Goal: Task Accomplishment & Management: Complete application form

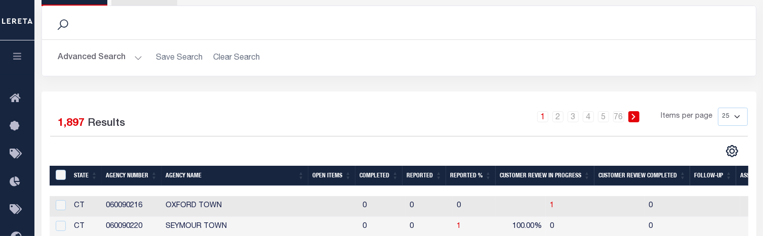
scroll to position [77, 0]
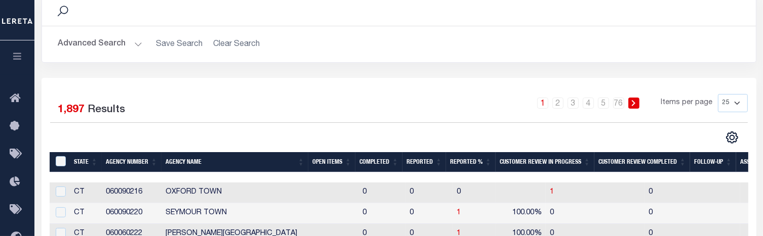
click at [325, 160] on th "Open Items" at bounding box center [331, 162] width 47 height 21
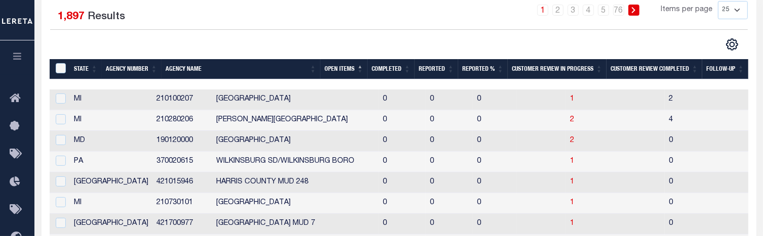
scroll to position [161, 0]
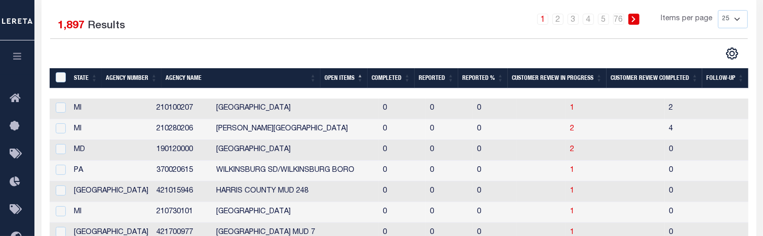
click at [352, 78] on th "Open Items" at bounding box center [343, 78] width 47 height 21
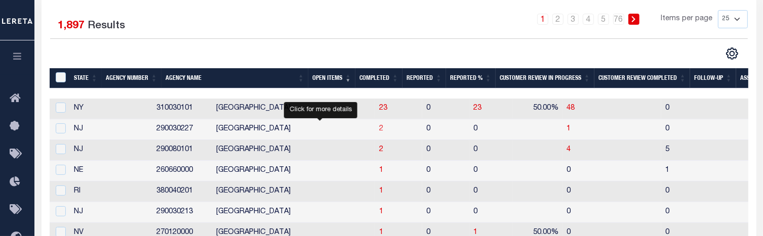
click at [379, 130] on span "2" at bounding box center [381, 129] width 4 height 7
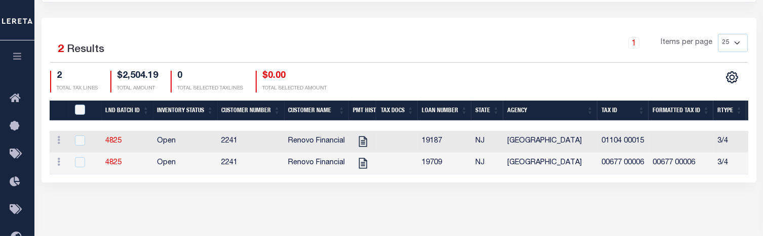
scroll to position [236, 0]
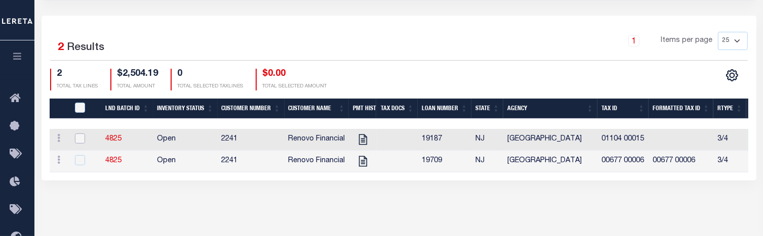
click at [77, 140] on input "checkbox" at bounding box center [80, 139] width 10 height 10
checkbox input "true"
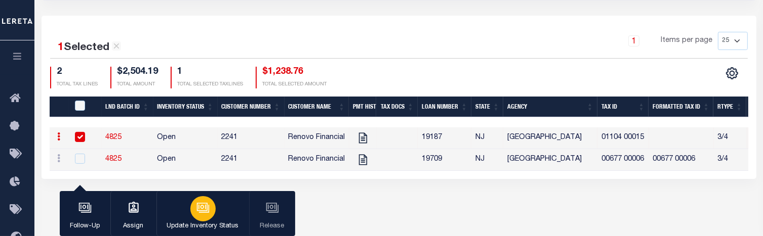
click at [210, 208] on div "button" at bounding box center [202, 208] width 25 height 25
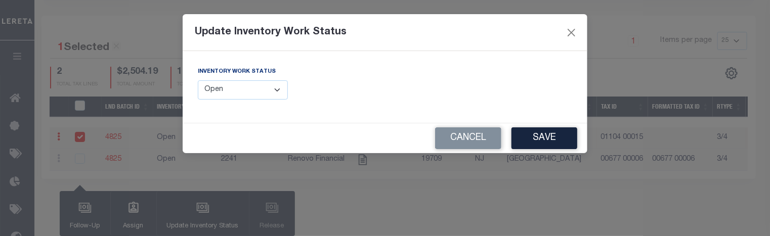
click at [280, 89] on select "--Select-- Open Completed Reported" at bounding box center [243, 90] width 90 height 20
click at [198, 80] on select "--Select-- Open Completed Reported" at bounding box center [243, 90] width 90 height 20
click at [253, 91] on select "--Select-- Open Completed Reported" at bounding box center [243, 90] width 90 height 20
click at [198, 80] on select "--Select-- Open Completed Reported" at bounding box center [243, 90] width 90 height 20
click at [270, 94] on select "--Select-- Open Completed Reported" at bounding box center [243, 90] width 90 height 20
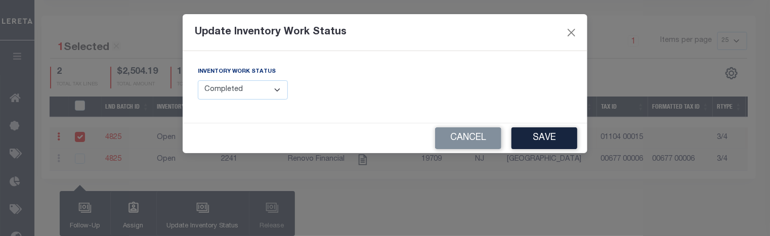
click at [198, 80] on select "--Select-- Open Completed Reported" at bounding box center [243, 90] width 90 height 20
click at [276, 90] on select "--Select-- Open Completed Reported" at bounding box center [243, 90] width 90 height 20
click at [198, 80] on select "--Select-- Open Completed Reported" at bounding box center [243, 90] width 90 height 20
click at [256, 90] on select "--Select-- Open Completed Reported" at bounding box center [243, 90] width 90 height 20
click at [198, 80] on select "--Select-- Open Completed Reported" at bounding box center [243, 90] width 90 height 20
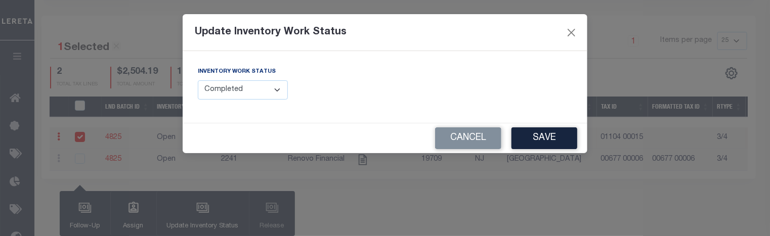
click at [257, 90] on select "--Select-- Open Completed Reported" at bounding box center [243, 90] width 90 height 20
click at [198, 80] on select "--Select-- Open Completed Reported" at bounding box center [243, 90] width 90 height 20
click at [247, 85] on select "--Select-- Open Completed Reported" at bounding box center [243, 90] width 90 height 20
click at [198, 80] on select "--Select-- Open Completed Reported" at bounding box center [243, 90] width 90 height 20
click at [267, 93] on select "--Select-- Open Completed Reported" at bounding box center [243, 90] width 90 height 20
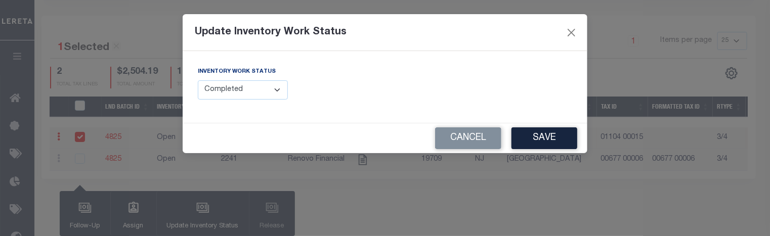
select select "Open"
click at [198, 80] on select "--Select-- Open Completed Reported" at bounding box center [243, 90] width 90 height 20
click at [463, 138] on button "Cancel" at bounding box center [468, 139] width 66 height 22
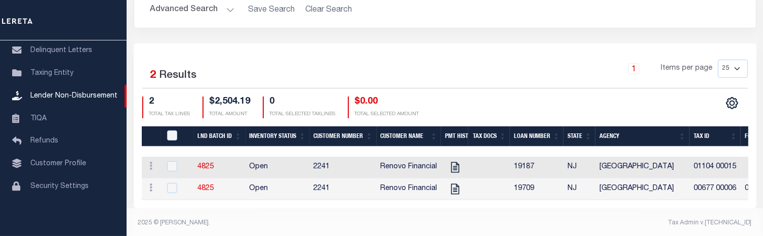
scroll to position [217, 0]
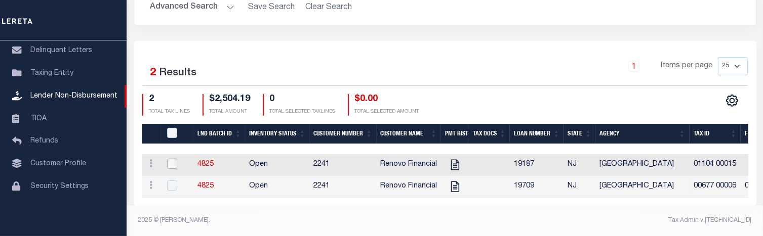
click at [171, 159] on input "checkbox" at bounding box center [172, 164] width 10 height 10
checkbox input "true"
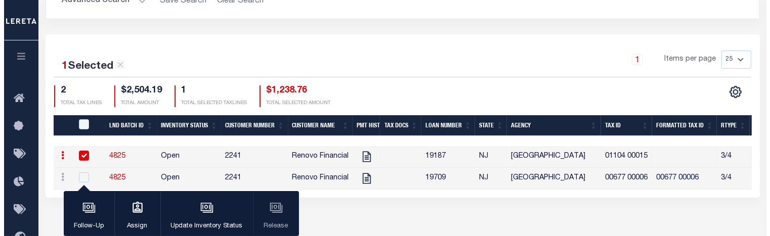
scroll to position [215, 0]
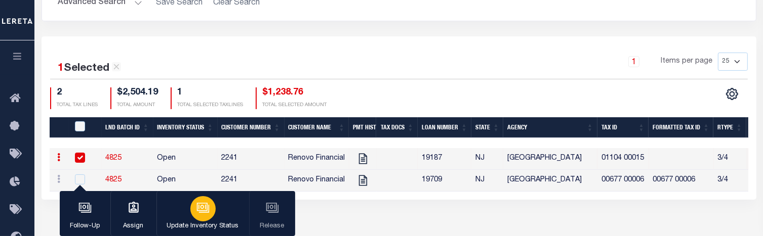
click at [201, 208] on icon "button" at bounding box center [202, 207] width 13 height 13
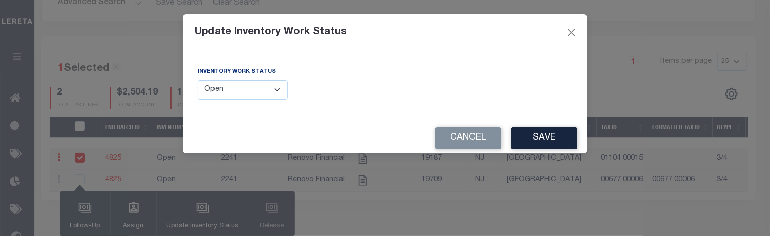
click at [241, 92] on select "--Select-- Open Completed Reported" at bounding box center [243, 90] width 90 height 20
click at [198, 80] on select "--Select-- Open Completed Reported" at bounding box center [243, 90] width 90 height 20
click at [241, 91] on select "--Select-- Open Completed Reported" at bounding box center [243, 90] width 90 height 20
select select "Reported"
click at [198, 80] on select "--Select-- Open Completed Reported" at bounding box center [243, 90] width 90 height 20
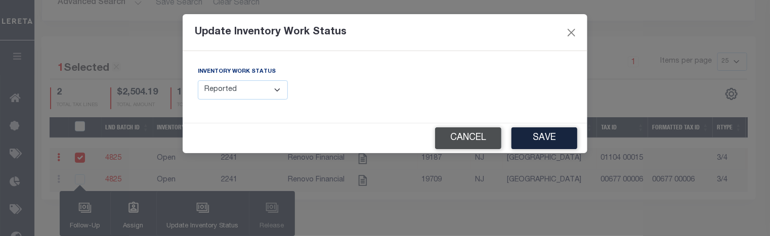
click at [457, 140] on button "Cancel" at bounding box center [468, 139] width 66 height 22
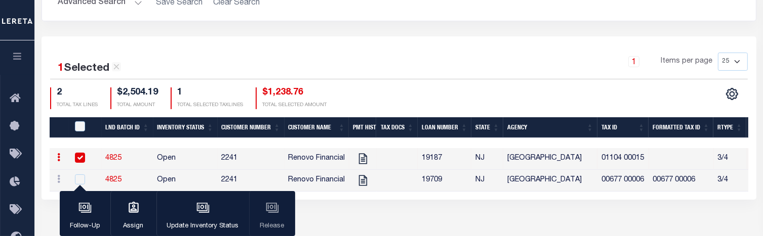
click at [77, 154] on input "checkbox" at bounding box center [80, 158] width 10 height 10
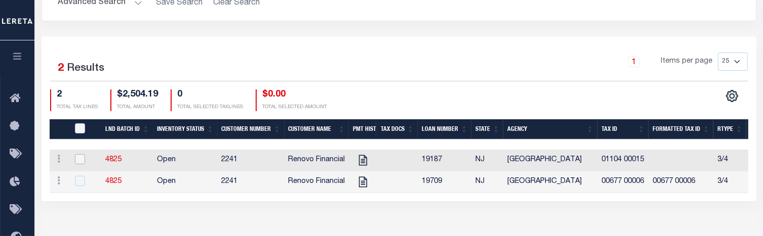
click at [79, 161] on input "checkbox" at bounding box center [80, 159] width 10 height 10
checkbox input "true"
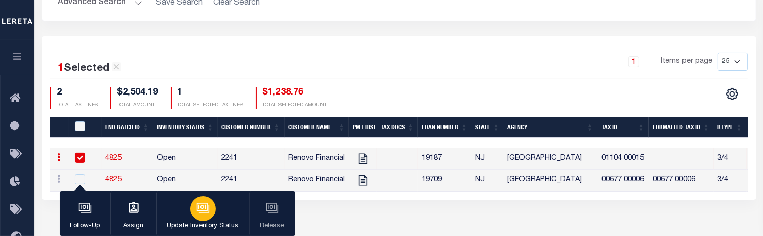
click at [204, 208] on icon "button" at bounding box center [202, 207] width 13 height 13
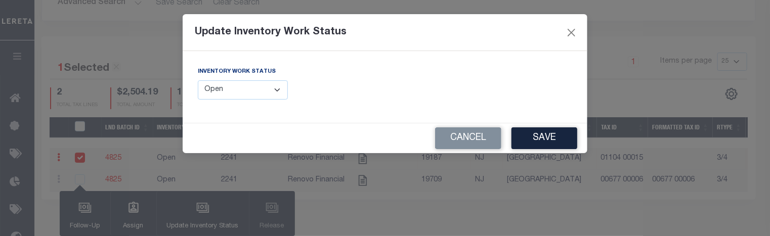
click at [272, 84] on select "--Select-- Open Completed Reported" at bounding box center [243, 90] width 90 height 20
click at [198, 80] on select "--Select-- Open Completed Reported" at bounding box center [243, 90] width 90 height 20
click at [271, 88] on select "--Select-- Open Completed Reported" at bounding box center [243, 90] width 90 height 20
click at [198, 80] on select "--Select-- Open Completed Reported" at bounding box center [243, 90] width 90 height 20
click at [253, 90] on select "--Select-- Open Completed Reported" at bounding box center [243, 90] width 90 height 20
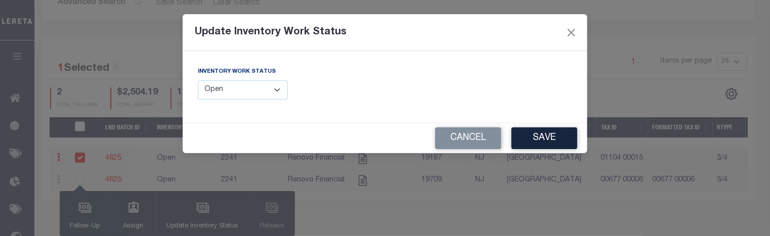
click at [198, 80] on select "--Select-- Open Completed Reported" at bounding box center [243, 90] width 90 height 20
click at [252, 89] on select "--Select-- Open Completed Reported" at bounding box center [243, 90] width 90 height 20
click at [198, 80] on select "--Select-- Open Completed Reported" at bounding box center [243, 90] width 90 height 20
click at [255, 88] on select "--Select-- Open Completed Reported" at bounding box center [243, 90] width 90 height 20
select select "Open"
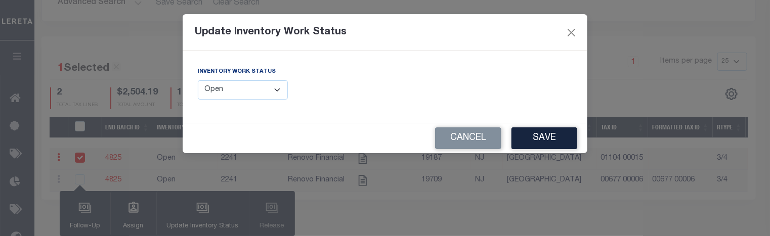
click at [198, 80] on select "--Select-- Open Completed Reported" at bounding box center [243, 90] width 90 height 20
click at [240, 93] on select "--Select-- Open Completed Reported" at bounding box center [243, 90] width 90 height 20
click at [468, 144] on button "Cancel" at bounding box center [468, 139] width 66 height 22
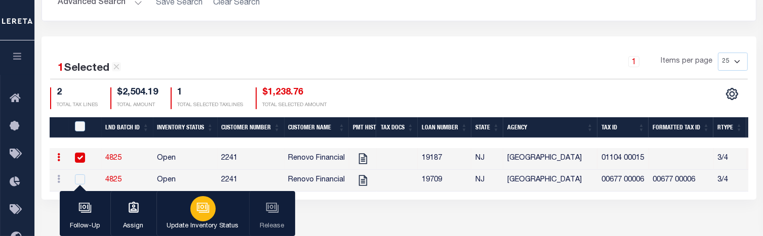
click at [202, 215] on icon "button" at bounding box center [202, 207] width 13 height 13
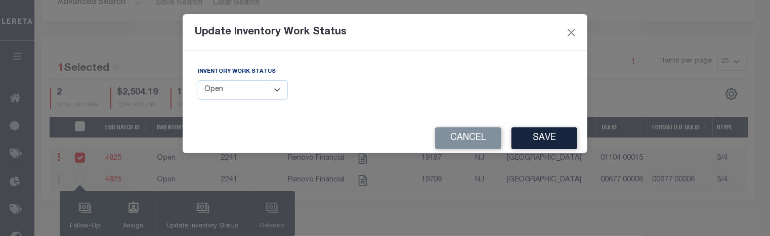
click at [265, 86] on select "--Select-- Open Completed Reported" at bounding box center [243, 90] width 90 height 20
